Goal: Find specific page/section: Locate a particular part of the current website

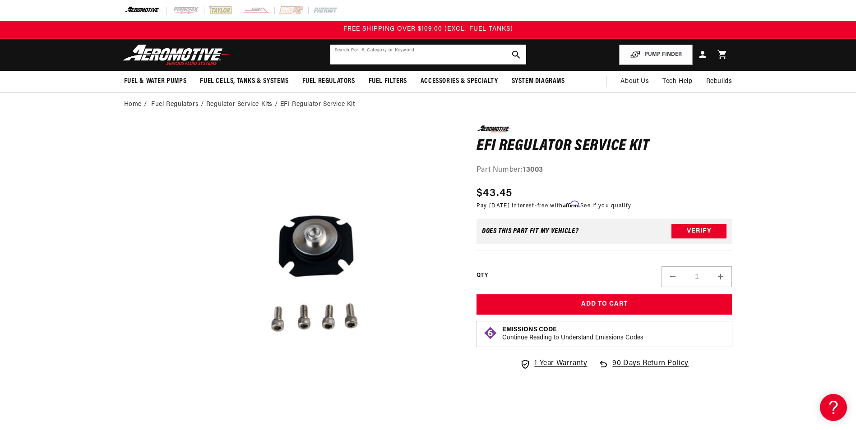
click at [356, 56] on input "text" at bounding box center [428, 55] width 196 height 20
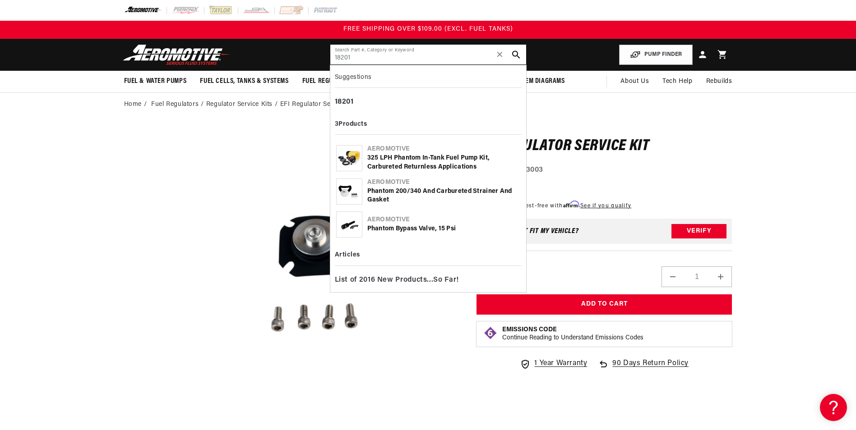
type input "18201"
click at [408, 167] on div "325 LPH Phantom In-Tank Fuel Pump Kit, Carbureted Returnless Applications" at bounding box center [443, 163] width 153 height 18
